Goal: Task Accomplishment & Management: Complete application form

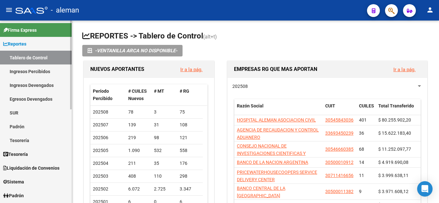
scroll to position [64, 0]
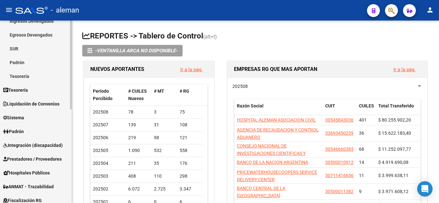
click at [19, 148] on span "Integración (discapacidad)" at bounding box center [32, 145] width 59 height 7
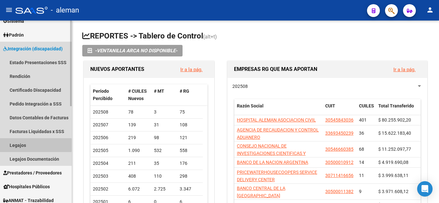
click at [19, 145] on link "Legajos" at bounding box center [36, 145] width 72 height 14
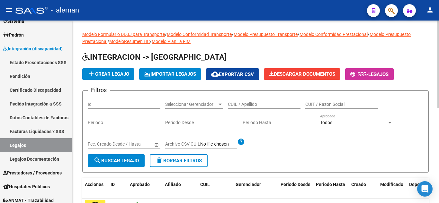
click at [236, 107] on input "CUIL / Apellido" at bounding box center [264, 104] width 73 height 5
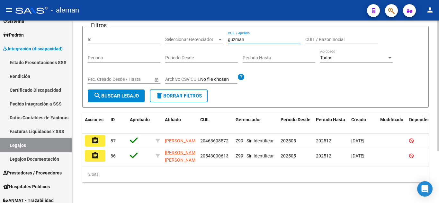
scroll to position [72, 0]
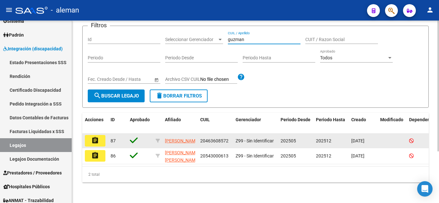
type input "guzman"
click at [99, 135] on button "assignment" at bounding box center [95, 141] width 21 height 12
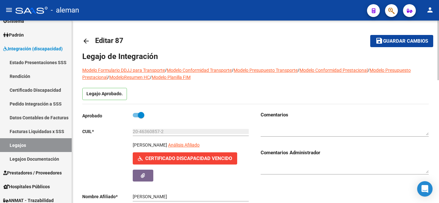
click at [85, 41] on mat-icon "arrow_back" at bounding box center [86, 41] width 8 height 8
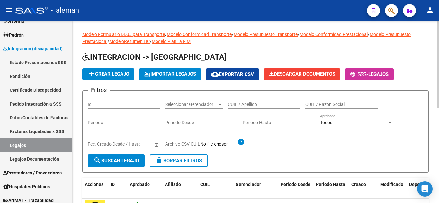
scroll to position [96, 0]
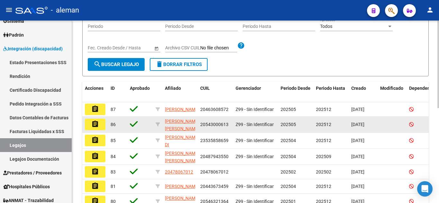
click at [95, 125] on mat-icon "assignment" at bounding box center [95, 124] width 8 height 8
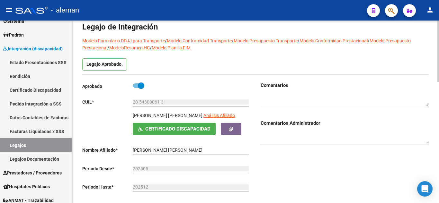
scroll to position [161, 0]
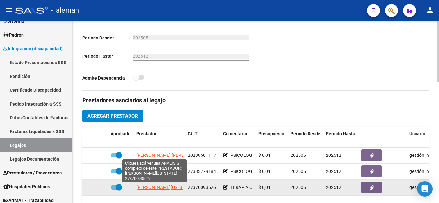
click at [166, 187] on span "[PERSON_NAME][US_STATE]" at bounding box center [164, 187] width 57 height 5
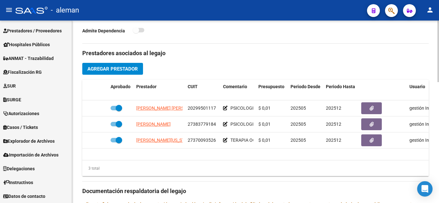
scroll to position [225, 0]
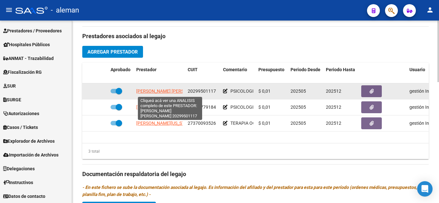
click at [156, 94] on span "[PERSON_NAME] [PERSON_NAME]" at bounding box center [171, 91] width 70 height 5
click at [160, 91] on span "[PERSON_NAME] [PERSON_NAME]" at bounding box center [171, 91] width 70 height 5
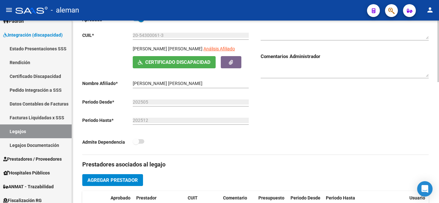
scroll to position [0, 0]
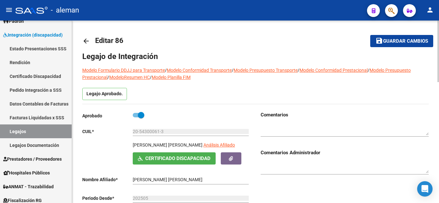
click at [87, 42] on mat-icon "arrow_back" at bounding box center [86, 41] width 8 height 8
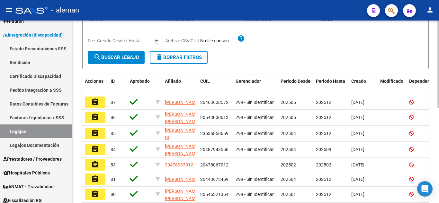
scroll to position [128, 0]
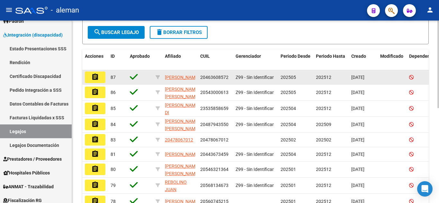
click at [96, 76] on mat-icon "assignment" at bounding box center [95, 77] width 8 height 8
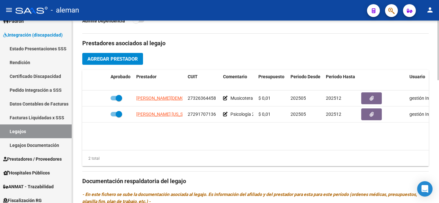
scroll to position [257, 0]
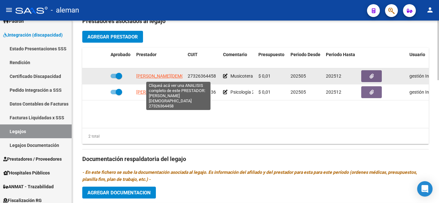
click at [149, 77] on span "[PERSON_NAME][DEMOGRAPHIC_DATA]" at bounding box center [176, 76] width 81 height 5
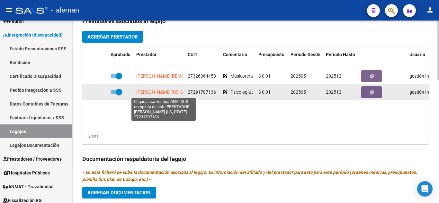
click at [166, 91] on span "[PERSON_NAME] [US_STATE]" at bounding box center [165, 92] width 58 height 5
type textarea "27291707136"
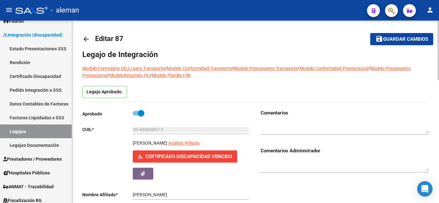
scroll to position [0, 0]
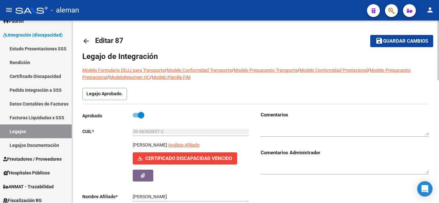
click at [84, 40] on mat-icon "arrow_back" at bounding box center [86, 41] width 8 height 8
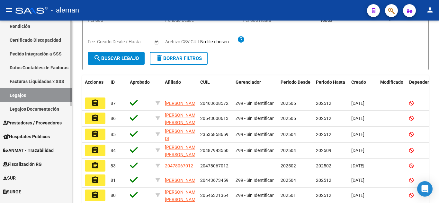
scroll to position [128, 0]
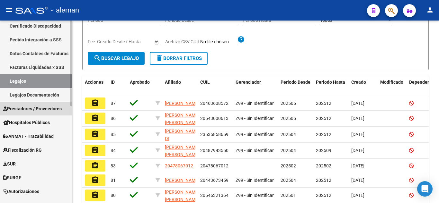
click at [37, 108] on span "Prestadores / Proveedores" at bounding box center [32, 108] width 58 height 7
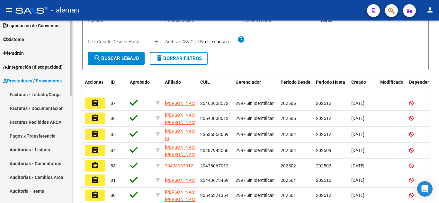
scroll to position [32, 0]
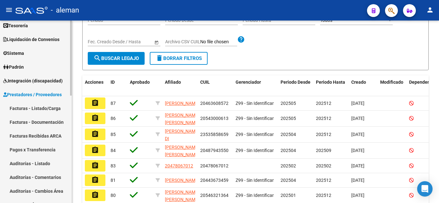
click at [36, 110] on link "Facturas - Listado/Carga" at bounding box center [36, 108] width 72 height 14
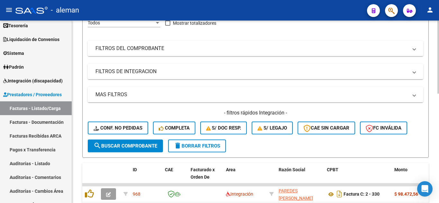
scroll to position [70, 0]
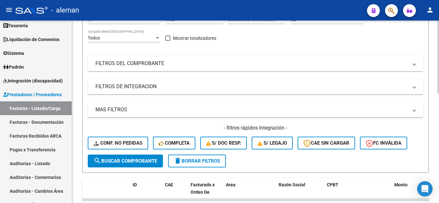
click at [118, 87] on mat-panel-title "FILTROS DE INTEGRACION" at bounding box center [251, 86] width 312 height 7
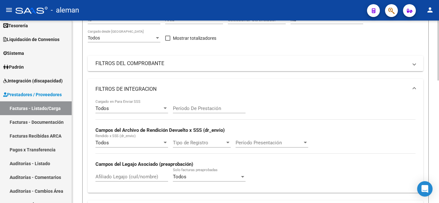
click at [127, 174] on div "Afiliado Legajo (cuil/nombre)" at bounding box center [131, 175] width 73 height 14
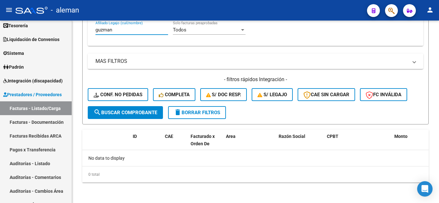
scroll to position [145, 0]
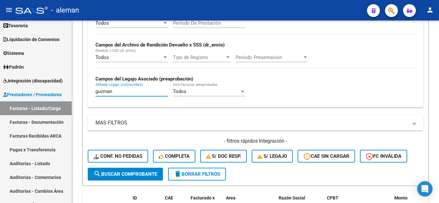
drag, startPoint x: 113, startPoint y: 31, endPoint x: 50, endPoint y: 8, distance: 67.6
click at [52, 18] on div "menu - aleman person Firma Express Reportes Tablero de Control Ingresos Percibi…" at bounding box center [219, 101] width 439 height 203
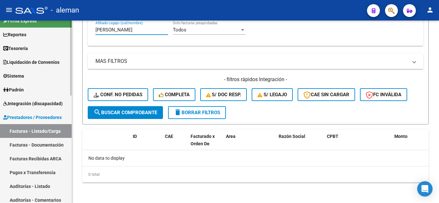
scroll to position [0, 0]
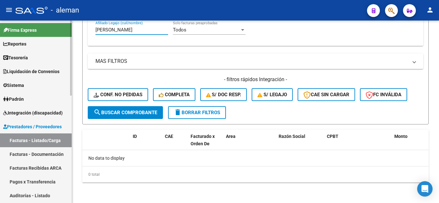
type input "[PERSON_NAME]"
click at [23, 112] on span "Integración (discapacidad)" at bounding box center [32, 113] width 59 height 7
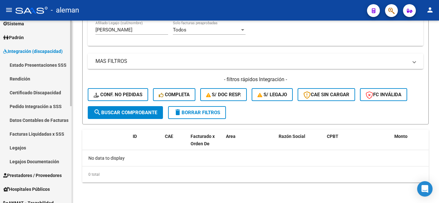
scroll to position [64, 0]
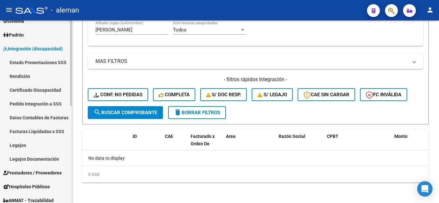
click at [19, 146] on link "Legajos" at bounding box center [36, 145] width 72 height 14
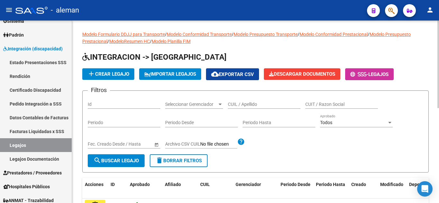
click at [241, 105] on input "CUIL / Apellido" at bounding box center [264, 104] width 73 height 5
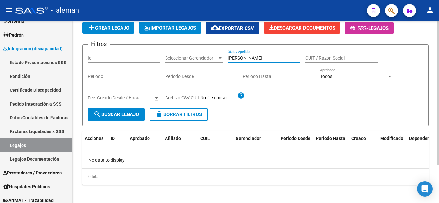
scroll to position [49, 0]
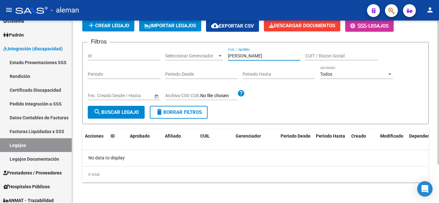
type input "[PERSON_NAME]"
click at [102, 111] on span "search Buscar Legajo" at bounding box center [115, 113] width 45 height 6
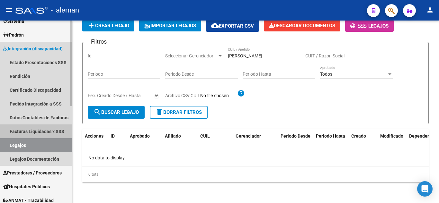
click at [35, 134] on link "Facturas Liquidadas x SSS" at bounding box center [36, 132] width 72 height 14
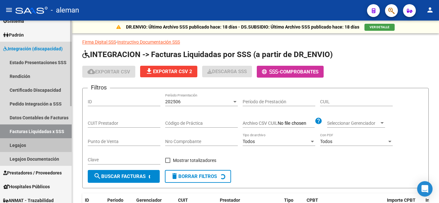
click at [28, 146] on link "Legajos" at bounding box center [36, 145] width 72 height 14
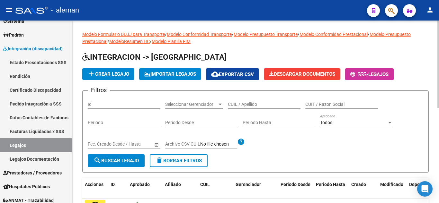
click at [254, 103] on input "CUIL / Apellido" at bounding box center [264, 104] width 73 height 5
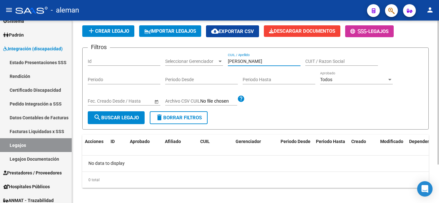
scroll to position [49, 0]
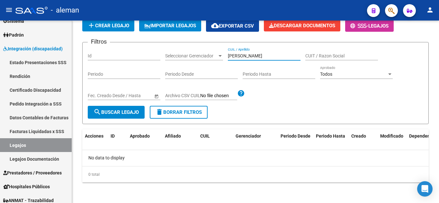
type input "[PERSON_NAME]"
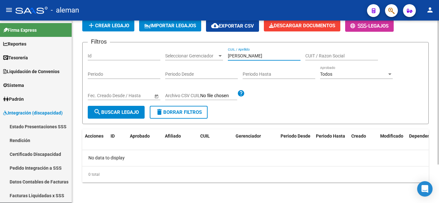
drag, startPoint x: 245, startPoint y: 54, endPoint x: 151, endPoint y: 37, distance: 95.7
click at [154, 45] on form "Filtros Id Seleccionar Gerenciador Seleccionar Gerenciador [PERSON_NAME] CUIL /…" at bounding box center [255, 83] width 346 height 82
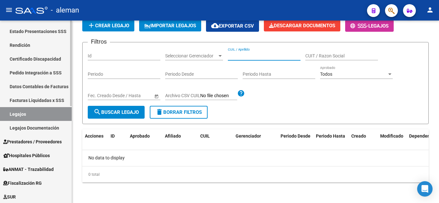
scroll to position [96, 0]
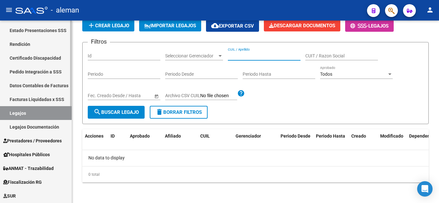
click at [35, 138] on span "Prestadores / Proveedores" at bounding box center [32, 140] width 58 height 7
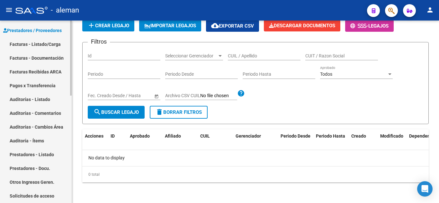
click at [53, 42] on link "Facturas - Listado/Carga" at bounding box center [36, 44] width 72 height 14
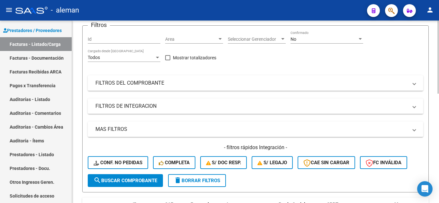
scroll to position [64, 0]
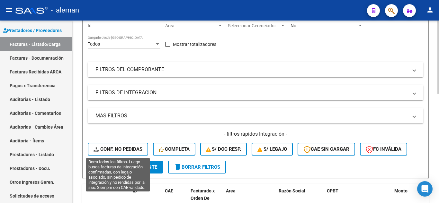
click at [133, 148] on span "Conf. no pedidas" at bounding box center [117, 149] width 49 height 6
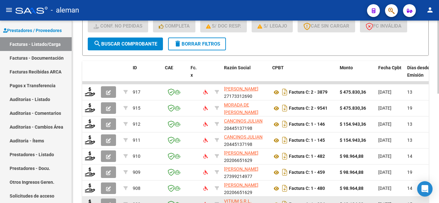
scroll to position [177, 0]
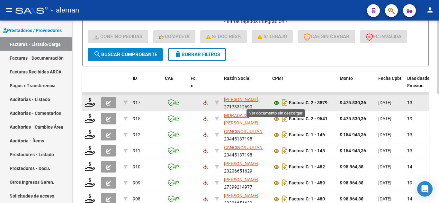
click at [274, 101] on icon at bounding box center [276, 103] width 8 height 8
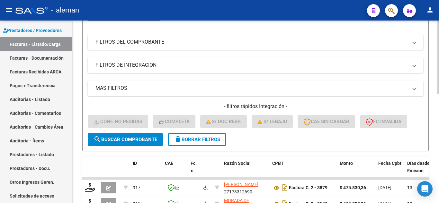
scroll to position [81, 0]
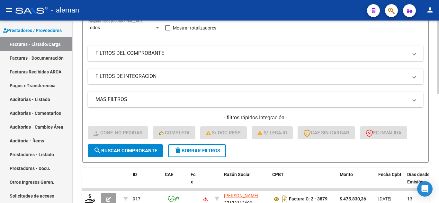
click at [115, 100] on mat-panel-title "MAS FILTROS" at bounding box center [251, 99] width 312 height 7
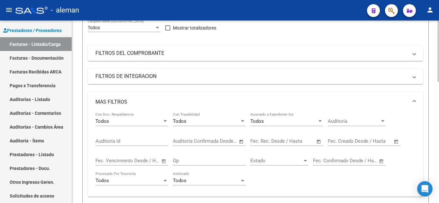
click at [105, 80] on mat-expansion-panel-header "FILTROS DE INTEGRACION" at bounding box center [255, 76] width 335 height 15
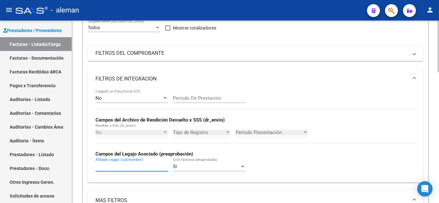
click at [107, 168] on input "Afiliado Legajo (cuil/nombre)" at bounding box center [131, 167] width 73 height 6
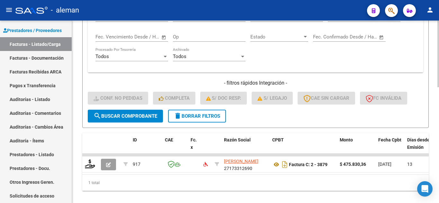
scroll to position [305, 0]
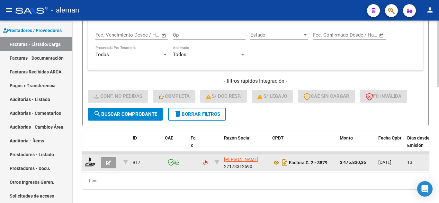
type input "[PERSON_NAME]"
click at [104, 161] on button "button" at bounding box center [108, 163] width 15 height 12
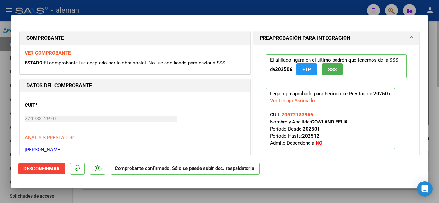
type input "$ 0,00"
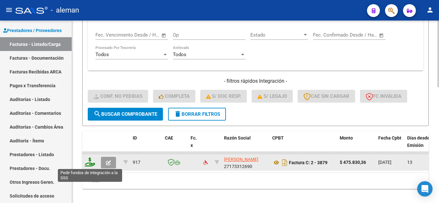
click at [87, 162] on icon at bounding box center [90, 162] width 10 height 9
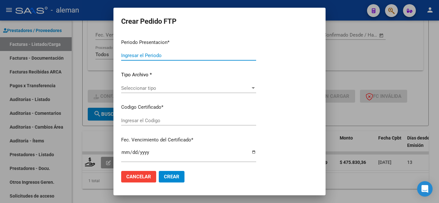
type input "202507"
type input "$ 475.830,36"
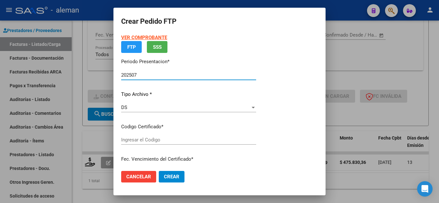
type input "ARG02000572183952023030120280301CBA536"
type input "[DATE]"
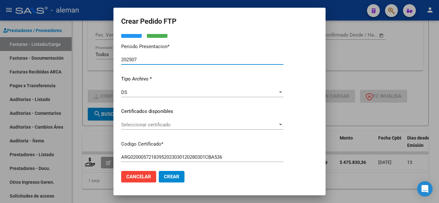
click at [183, 126] on span "Seleccionar certificado" at bounding box center [199, 125] width 156 height 6
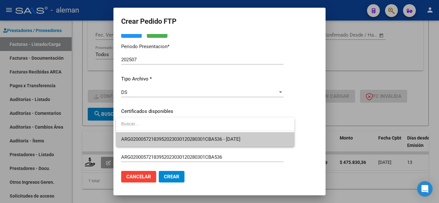
click at [183, 126] on input "dropdown search" at bounding box center [205, 123] width 178 height 13
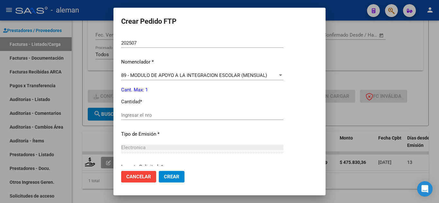
scroll to position [225, 0]
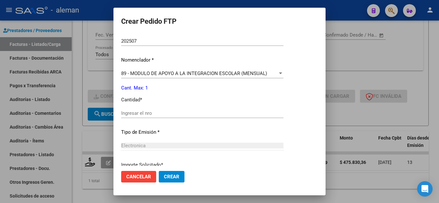
click at [180, 114] on input "Ingresar el nro" at bounding box center [202, 113] width 162 height 6
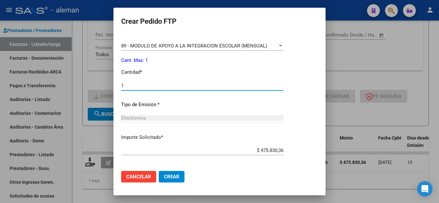
scroll to position [280, 0]
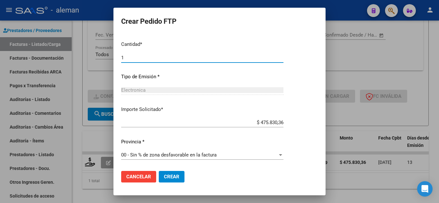
type input "1"
click at [171, 184] on mat-dialog-actions "Cancelar Crear" at bounding box center [219, 177] width 197 height 22
click at [172, 178] on span "Crear" at bounding box center [171, 177] width 15 height 6
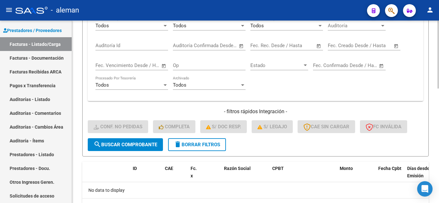
scroll to position [179, 0]
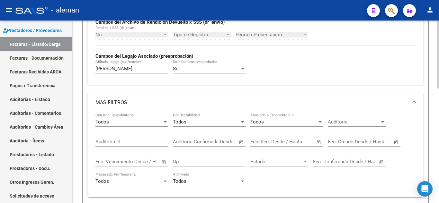
click at [413, 101] on span at bounding box center [414, 102] width 3 height 7
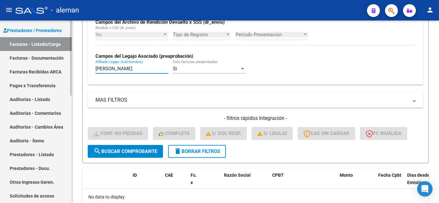
drag, startPoint x: 135, startPoint y: 71, endPoint x: 22, endPoint y: 66, distance: 112.8
click at [25, 69] on mat-sidenav-container "Firma Express Reportes Tablero de Control Ingresos Percibidos Análisis de todos…" at bounding box center [219, 112] width 439 height 183
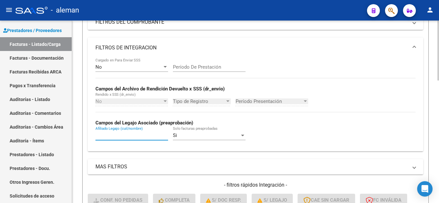
scroll to position [211, 0]
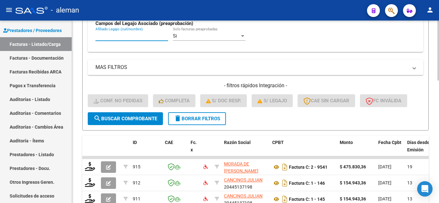
click at [196, 122] on button "delete Borrar Filtros" at bounding box center [197, 118] width 58 height 13
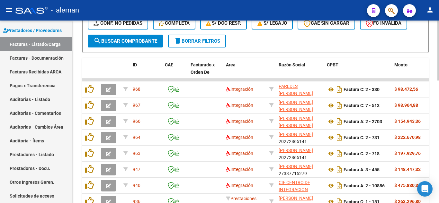
scroll to position [276, 0]
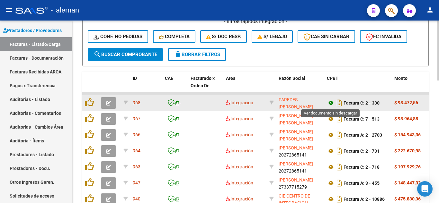
click at [331, 102] on icon at bounding box center [331, 103] width 8 height 8
click at [108, 102] on icon "button" at bounding box center [108, 103] width 5 height 5
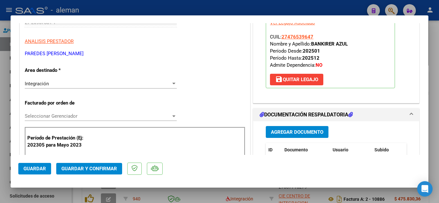
scroll to position [193, 0]
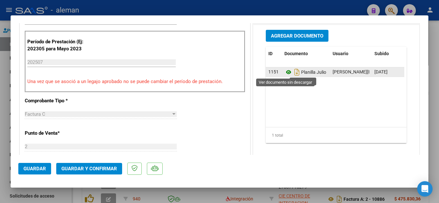
click at [285, 71] on icon at bounding box center [288, 72] width 8 height 8
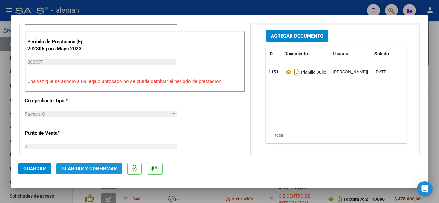
click at [83, 168] on span "Guardar y Confirmar" at bounding box center [89, 169] width 56 height 6
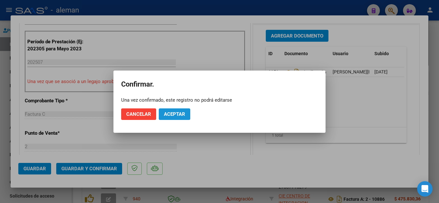
click at [172, 112] on span "Aceptar" at bounding box center [174, 114] width 21 height 6
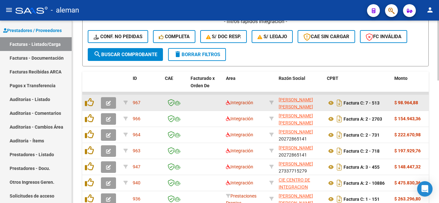
click at [110, 106] on button "button" at bounding box center [108, 103] width 15 height 12
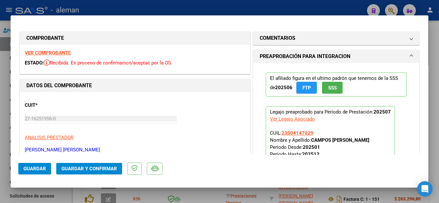
click at [67, 54] on strong "VER COMPROBANTE" at bounding box center [48, 53] width 46 height 6
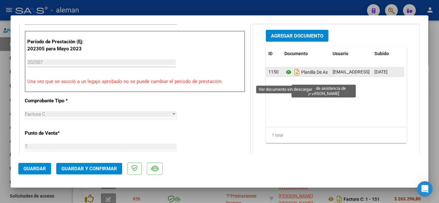
click at [286, 76] on icon at bounding box center [288, 72] width 8 height 8
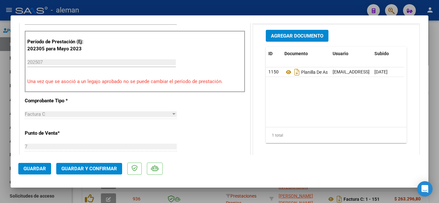
click at [64, 166] on button "Guardar y Confirmar" at bounding box center [89, 169] width 66 height 12
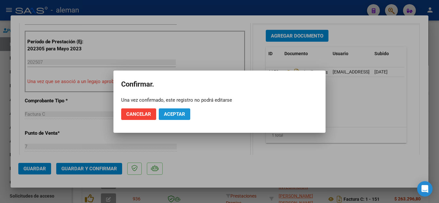
click at [183, 113] on span "Aceptar" at bounding box center [174, 114] width 21 height 6
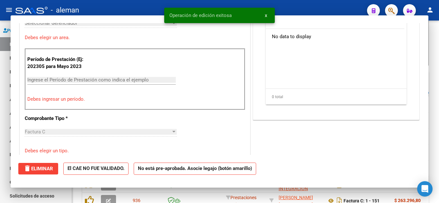
scroll to position [0, 0]
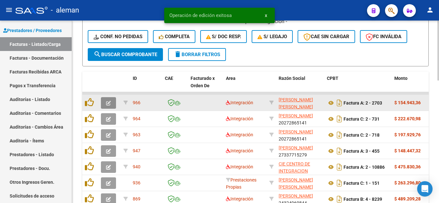
click at [110, 102] on icon "button" at bounding box center [108, 103] width 5 height 5
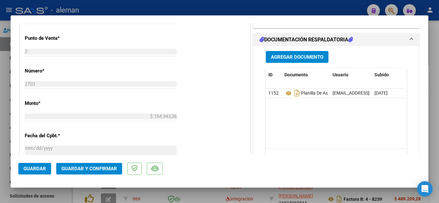
scroll to position [289, 0]
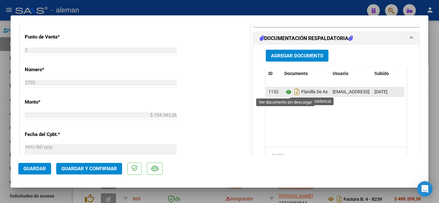
click at [286, 91] on icon at bounding box center [288, 92] width 8 height 8
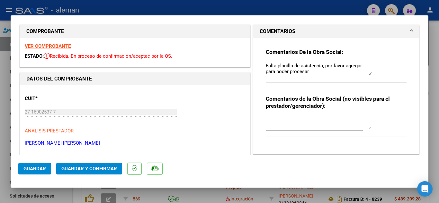
scroll to position [0, 0]
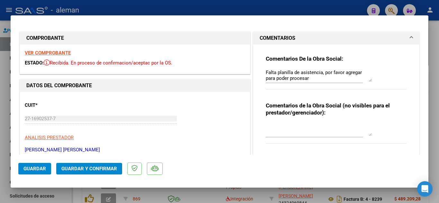
click at [56, 51] on strong "VER COMPROBANTE" at bounding box center [48, 53] width 46 height 6
click at [95, 168] on span "Guardar y Confirmar" at bounding box center [89, 169] width 56 height 6
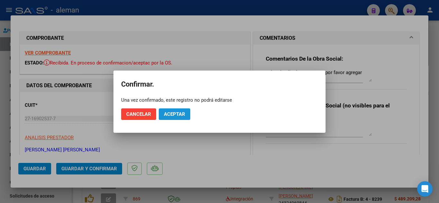
click at [173, 112] on span "Aceptar" at bounding box center [174, 114] width 21 height 6
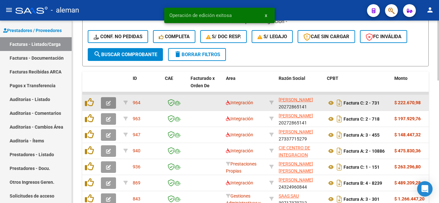
click at [108, 102] on icon "button" at bounding box center [108, 103] width 5 height 5
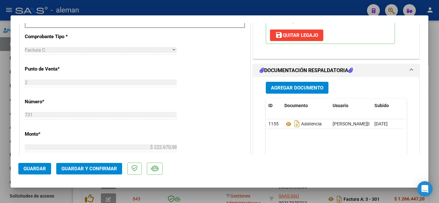
scroll to position [289, 0]
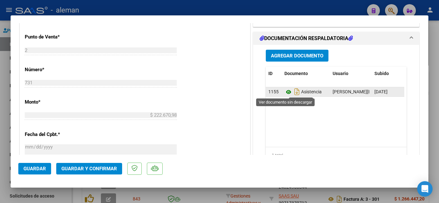
click at [286, 90] on icon at bounding box center [288, 92] width 8 height 8
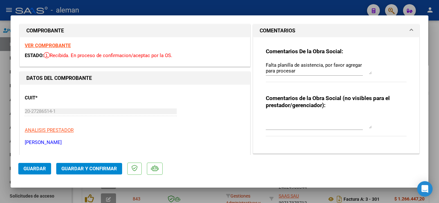
scroll to position [0, 0]
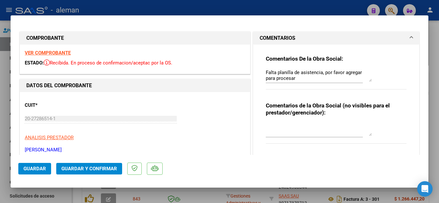
click at [45, 52] on strong "VER COMPROBANTE" at bounding box center [48, 53] width 46 height 6
click at [73, 174] on button "Guardar y Confirmar" at bounding box center [89, 169] width 66 height 12
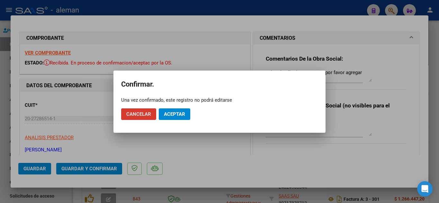
click at [172, 113] on span "Aceptar" at bounding box center [174, 114] width 21 height 6
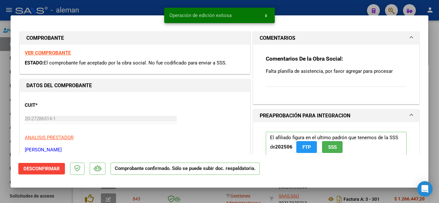
type input "$ 0,00"
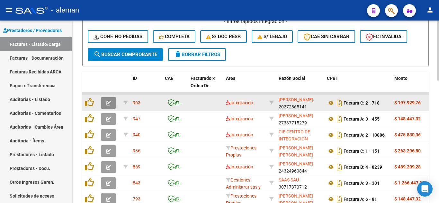
click at [112, 105] on button "button" at bounding box center [108, 103] width 15 height 12
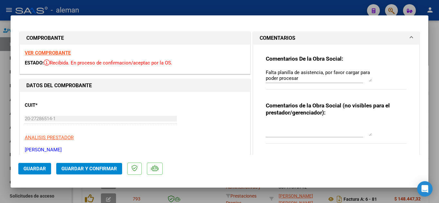
click at [49, 54] on strong "VER COMPROBANTE" at bounding box center [48, 53] width 46 height 6
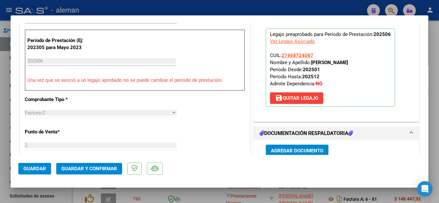
scroll to position [257, 0]
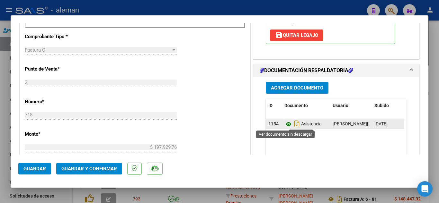
click at [286, 123] on icon at bounding box center [288, 124] width 8 height 8
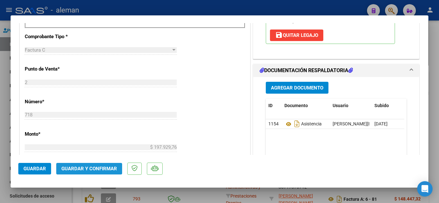
click at [98, 169] on span "Guardar y Confirmar" at bounding box center [89, 169] width 56 height 6
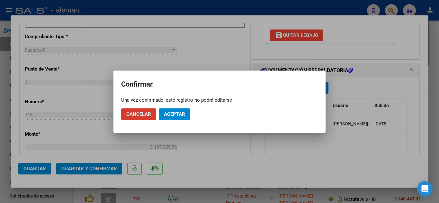
click at [183, 112] on span "Aceptar" at bounding box center [174, 114] width 21 height 6
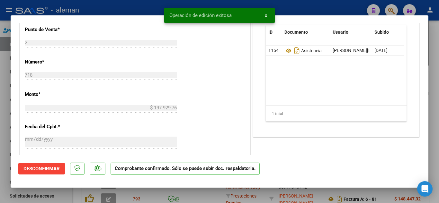
type input "$ 0,00"
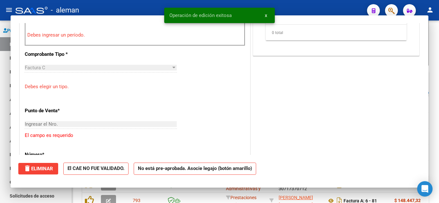
scroll to position [268, 0]
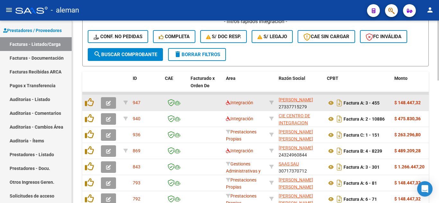
click at [106, 106] on icon "button" at bounding box center [108, 103] width 5 height 5
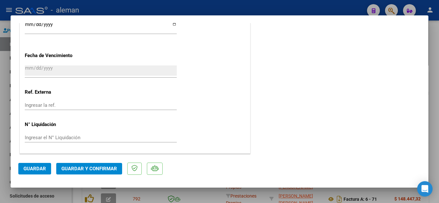
scroll to position [0, 0]
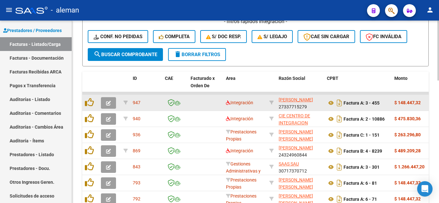
click at [109, 101] on icon "button" at bounding box center [108, 103] width 5 height 5
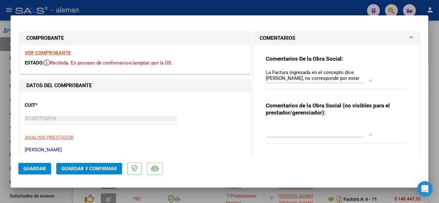
click at [53, 50] on strong "VER COMPROBANTE" at bounding box center [48, 53] width 46 height 6
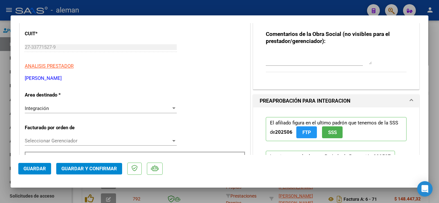
scroll to position [71, 0]
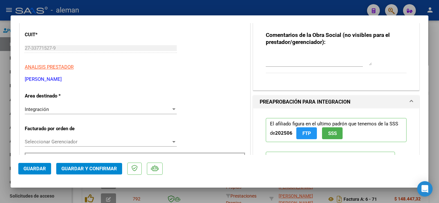
drag, startPoint x: 170, startPoint y: 105, endPoint x: 171, endPoint y: 108, distance: 3.5
click at [170, 105] on div "Integración Seleccionar Area" at bounding box center [101, 110] width 152 height 10
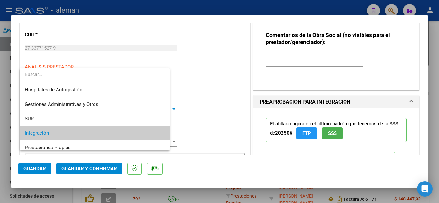
scroll to position [24, 0]
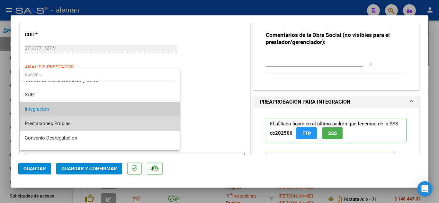
click at [123, 124] on span "Prestaciones Propias" at bounding box center [100, 124] width 150 height 14
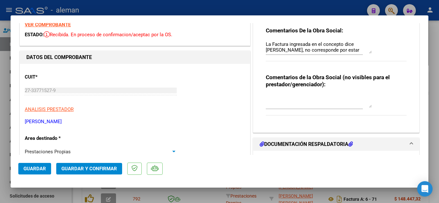
scroll to position [0, 0]
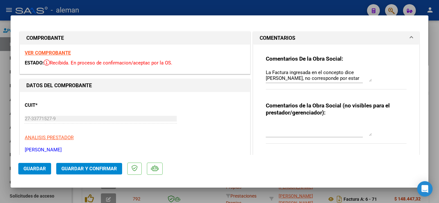
click at [46, 170] on button "Guardar" at bounding box center [34, 169] width 33 height 12
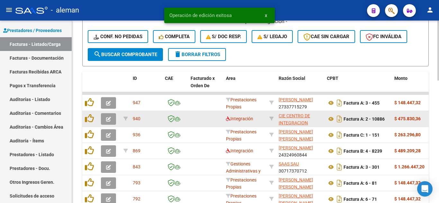
click at [107, 124] on button "button" at bounding box center [108, 119] width 15 height 12
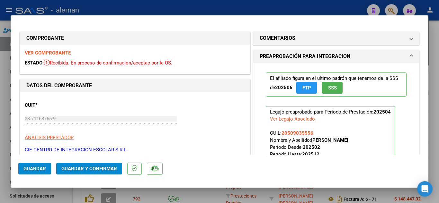
click at [63, 53] on strong "VER COMPROBANTE" at bounding box center [48, 53] width 46 height 6
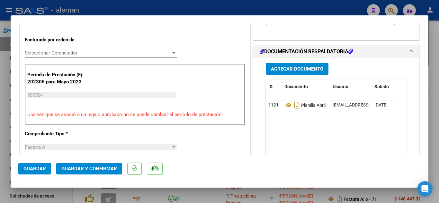
scroll to position [193, 0]
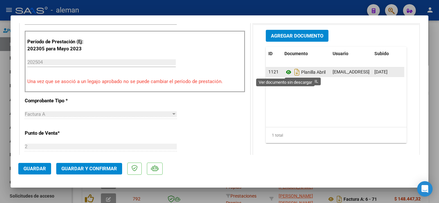
click at [285, 73] on icon at bounding box center [288, 72] width 8 height 8
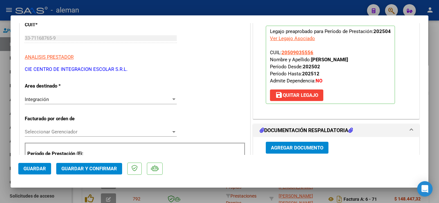
scroll to position [0, 0]
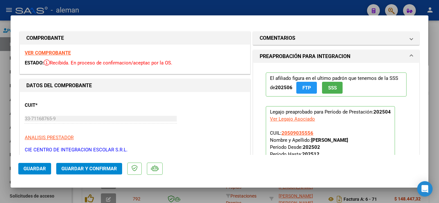
click at [62, 54] on strong "VER COMPROBANTE" at bounding box center [48, 53] width 46 height 6
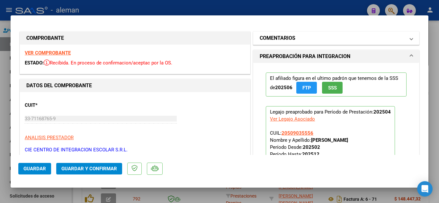
click at [284, 38] on h1 "COMENTARIOS" at bounding box center [277, 38] width 36 height 8
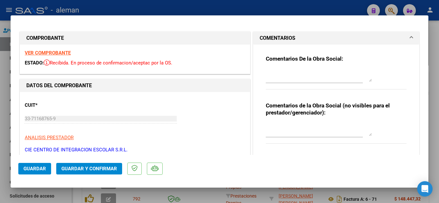
click at [276, 75] on textarea at bounding box center [319, 75] width 106 height 13
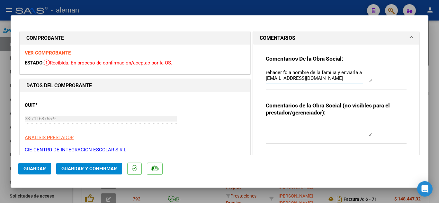
scroll to position [32, 0]
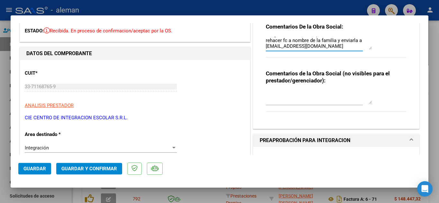
type textarea "Periodo vencido por [PERSON_NAME] de Integración, debera ser por [PERSON_NAME],…"
click at [67, 157] on mat-dialog-container "COMPROBANTE VER COMPROBANTE ESTADO: Recibida. En proceso de confirmacion/acepta…" at bounding box center [219, 101] width 417 height 173
click at [68, 148] on div "Integración" at bounding box center [98, 148] width 146 height 6
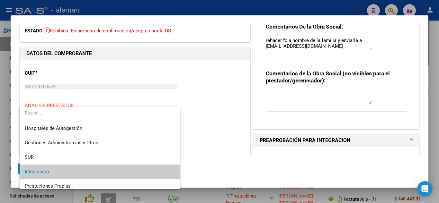
scroll to position [24, 0]
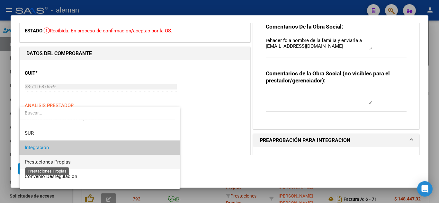
click at [61, 163] on span "Prestaciones Propias" at bounding box center [48, 162] width 46 height 6
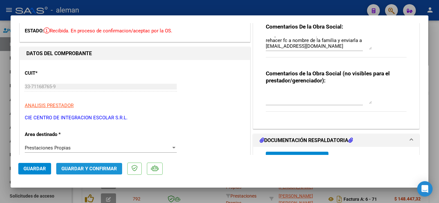
click at [98, 169] on span "Guardar y Confirmar" at bounding box center [89, 169] width 56 height 6
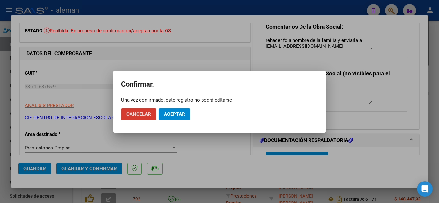
click at [143, 114] on span "Cancelar" at bounding box center [138, 114] width 25 height 6
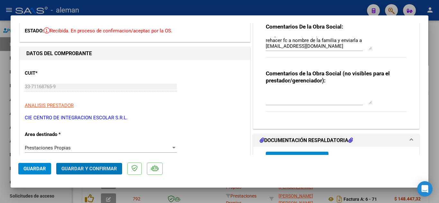
click at [40, 169] on span "Guardar" at bounding box center [34, 169] width 22 height 6
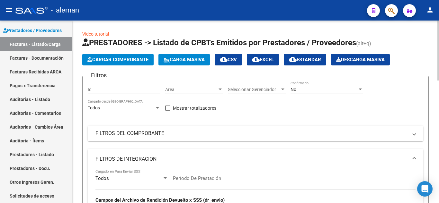
scroll to position [0, 0]
